Goal: Complete application form

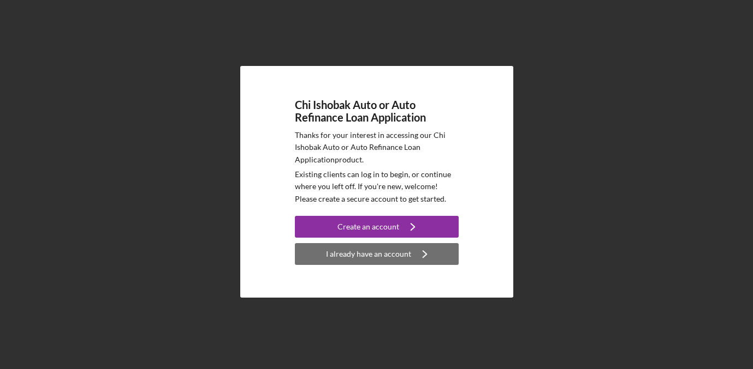
click at [417, 257] on icon "Icon/Navigate" at bounding box center [424, 254] width 27 height 27
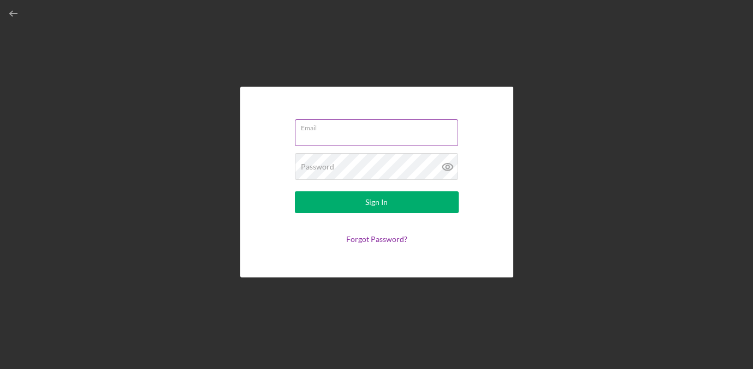
click at [344, 140] on input "Email" at bounding box center [376, 133] width 163 height 26
type input "[EMAIL_ADDRESS][DOMAIN_NAME]"
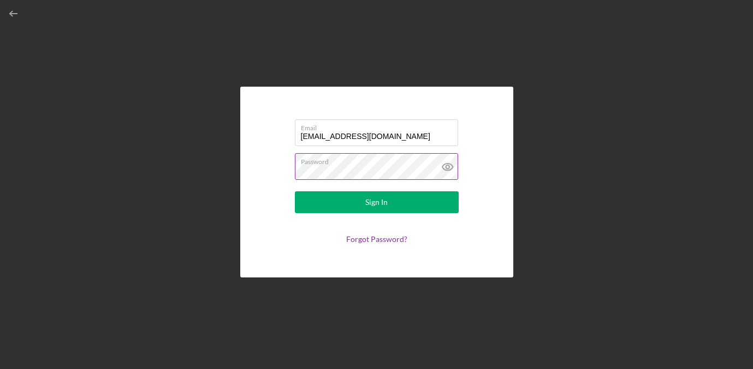
click at [295, 192] on button "Sign In" at bounding box center [377, 203] width 164 height 22
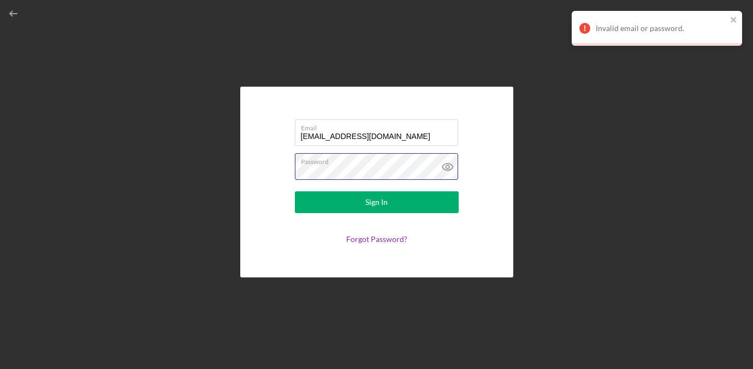
click at [204, 172] on div "Email [EMAIL_ADDRESS][DOMAIN_NAME] Password Sign In Forgot Password?" at bounding box center [376, 182] width 742 height 364
click at [453, 169] on icon at bounding box center [447, 166] width 27 height 27
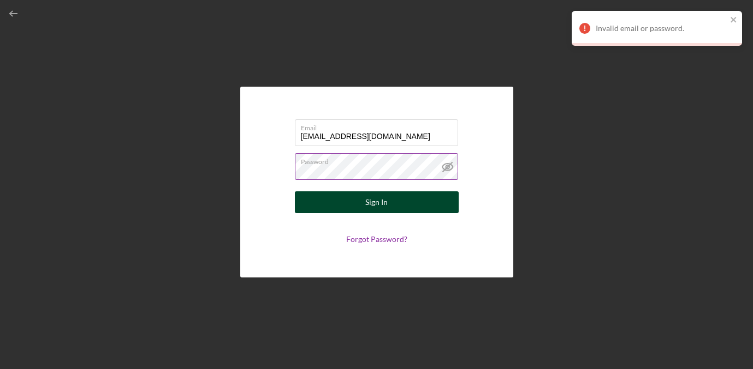
click at [409, 202] on button "Sign In" at bounding box center [377, 203] width 164 height 22
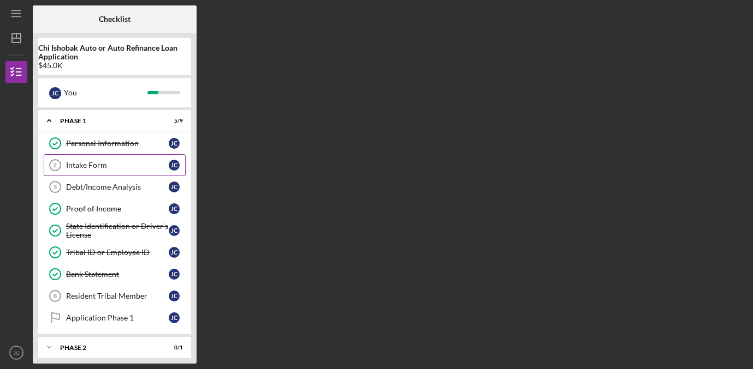
click at [127, 165] on div "Intake Form" at bounding box center [117, 165] width 103 height 9
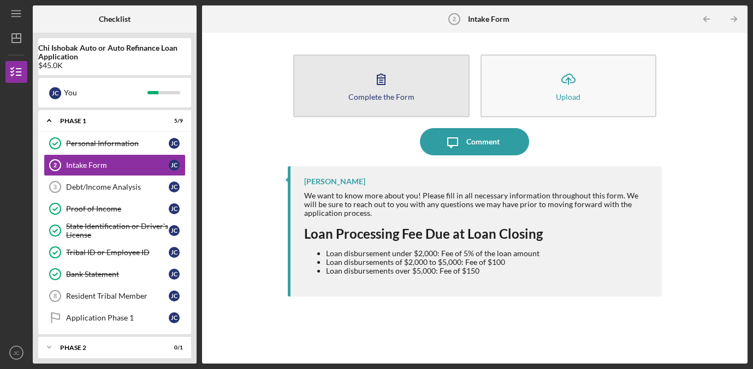
click at [442, 88] on button "Complete the Form Form" at bounding box center [381, 86] width 176 height 63
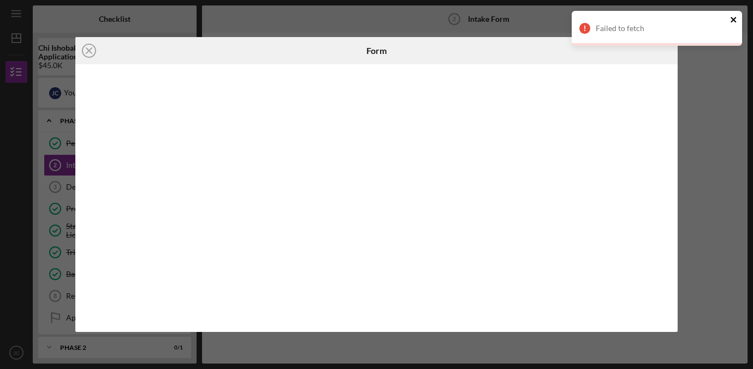
click at [733, 17] on icon "close" at bounding box center [734, 19] width 8 height 9
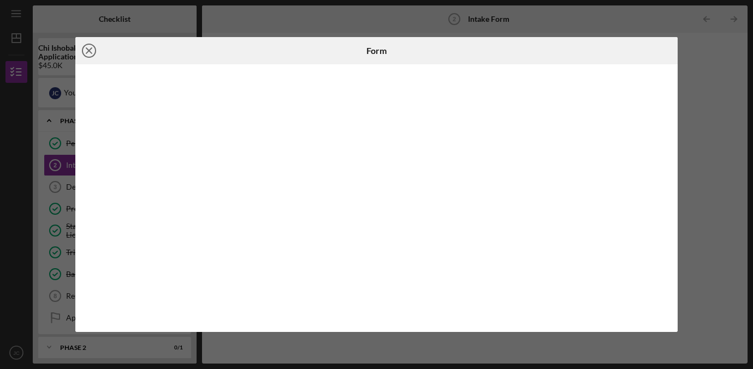
click at [85, 52] on icon "Icon/Close" at bounding box center [88, 50] width 27 height 27
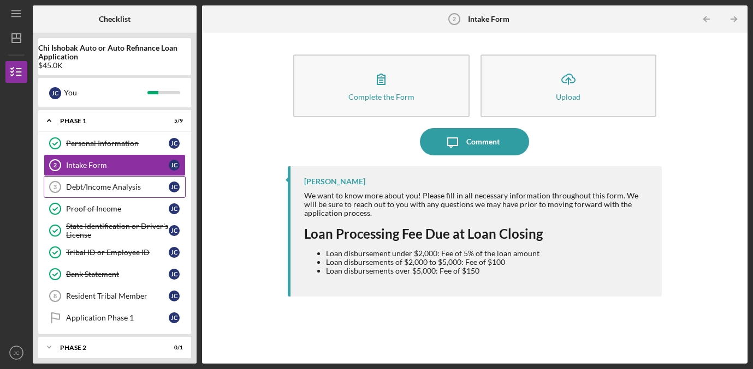
click at [126, 186] on div "Debt/Income Analysis" at bounding box center [117, 187] width 103 height 9
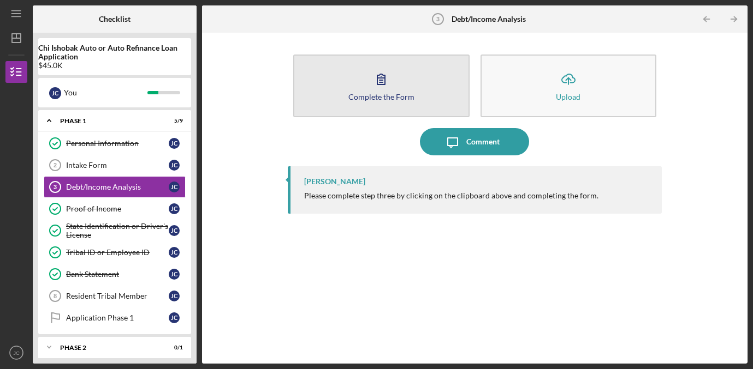
click at [399, 101] on button "Complete the Form Form" at bounding box center [381, 86] width 176 height 63
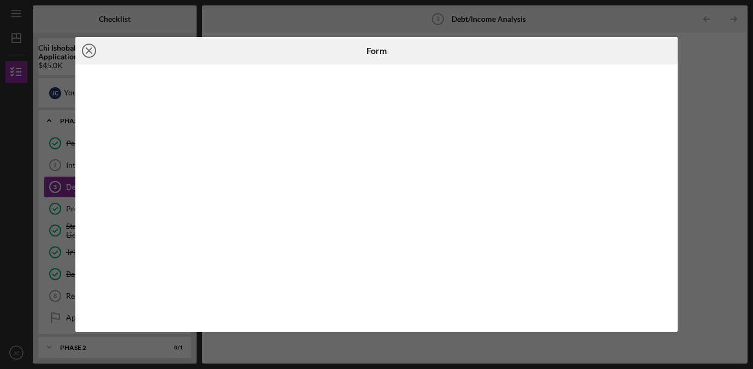
click at [91, 46] on icon "Icon/Close" at bounding box center [88, 50] width 27 height 27
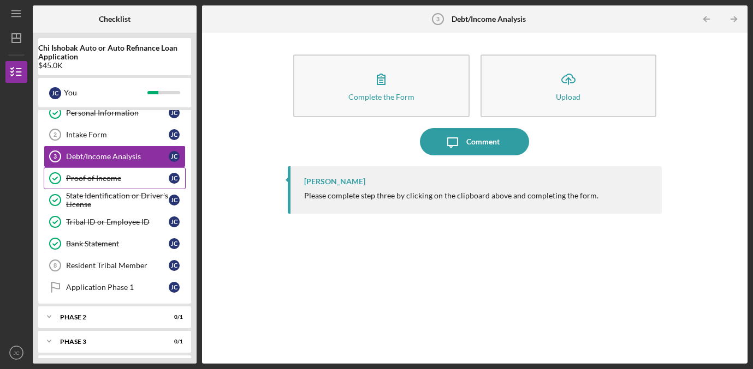
scroll to position [55, 0]
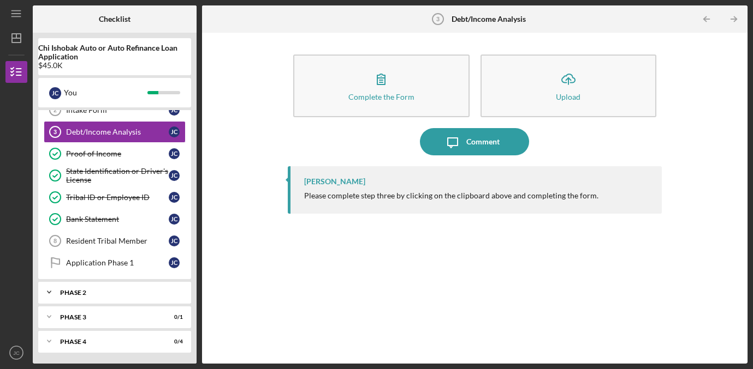
click at [126, 291] on div "Phase 2" at bounding box center [118, 293] width 117 height 7
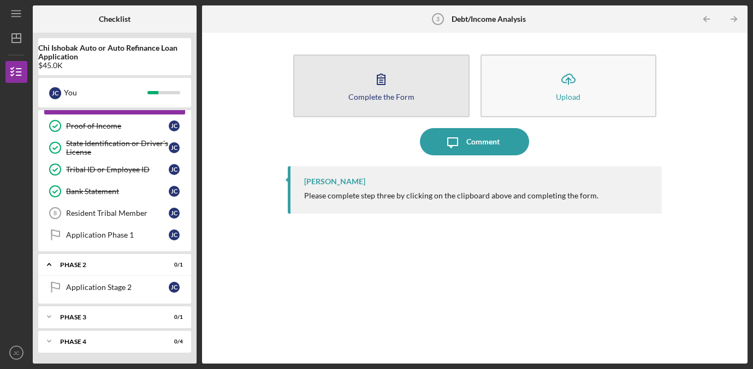
drag, startPoint x: 258, startPoint y: 58, endPoint x: 361, endPoint y: 65, distance: 103.9
click at [361, 65] on div "Complete the Form Form Icon/Upload Upload Icon/Message Comment [PERSON_NAME] Pl…" at bounding box center [474, 198] width 534 height 320
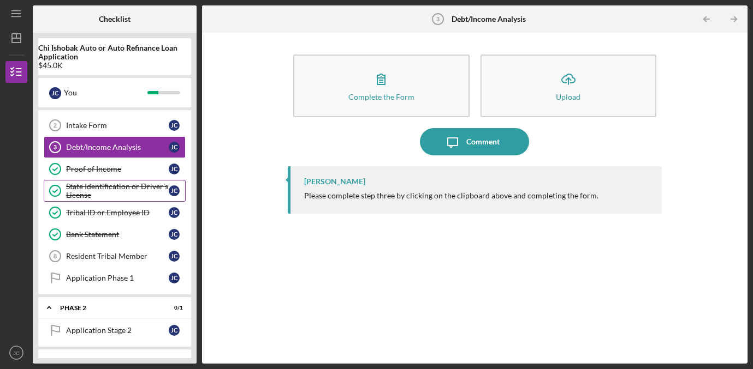
scroll to position [40, 0]
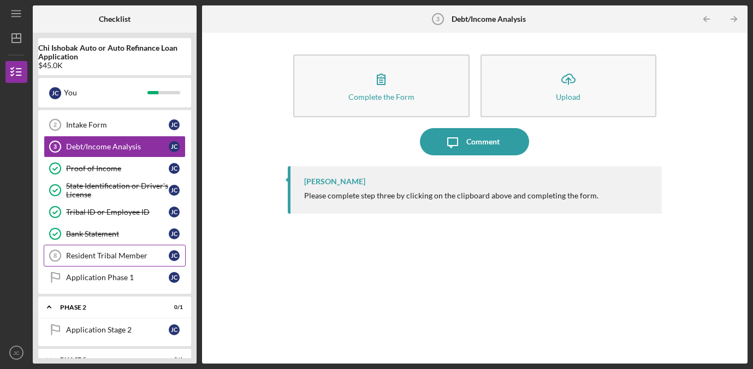
click at [123, 260] on div "Resident Tribal Member" at bounding box center [117, 256] width 103 height 9
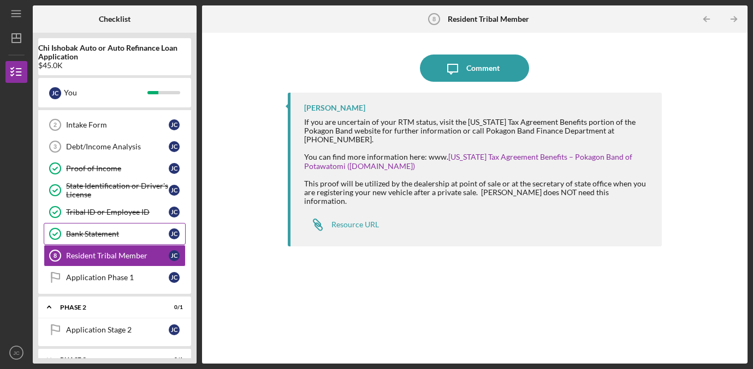
scroll to position [83, 0]
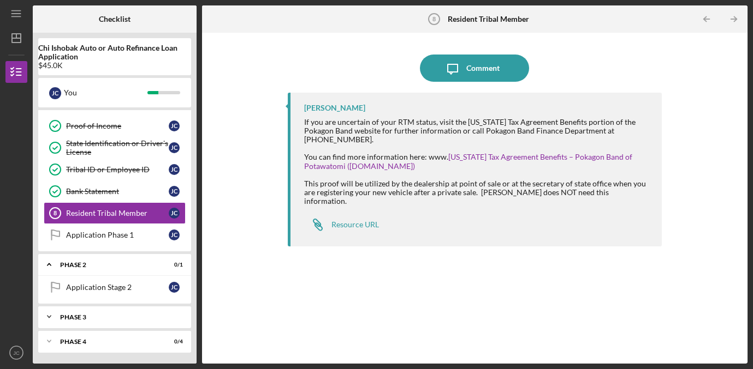
click at [117, 313] on div "Icon/Expander Phase 3 0 / 1" at bounding box center [114, 317] width 153 height 22
